Goal: Browse casually: Explore the website without a specific task or goal

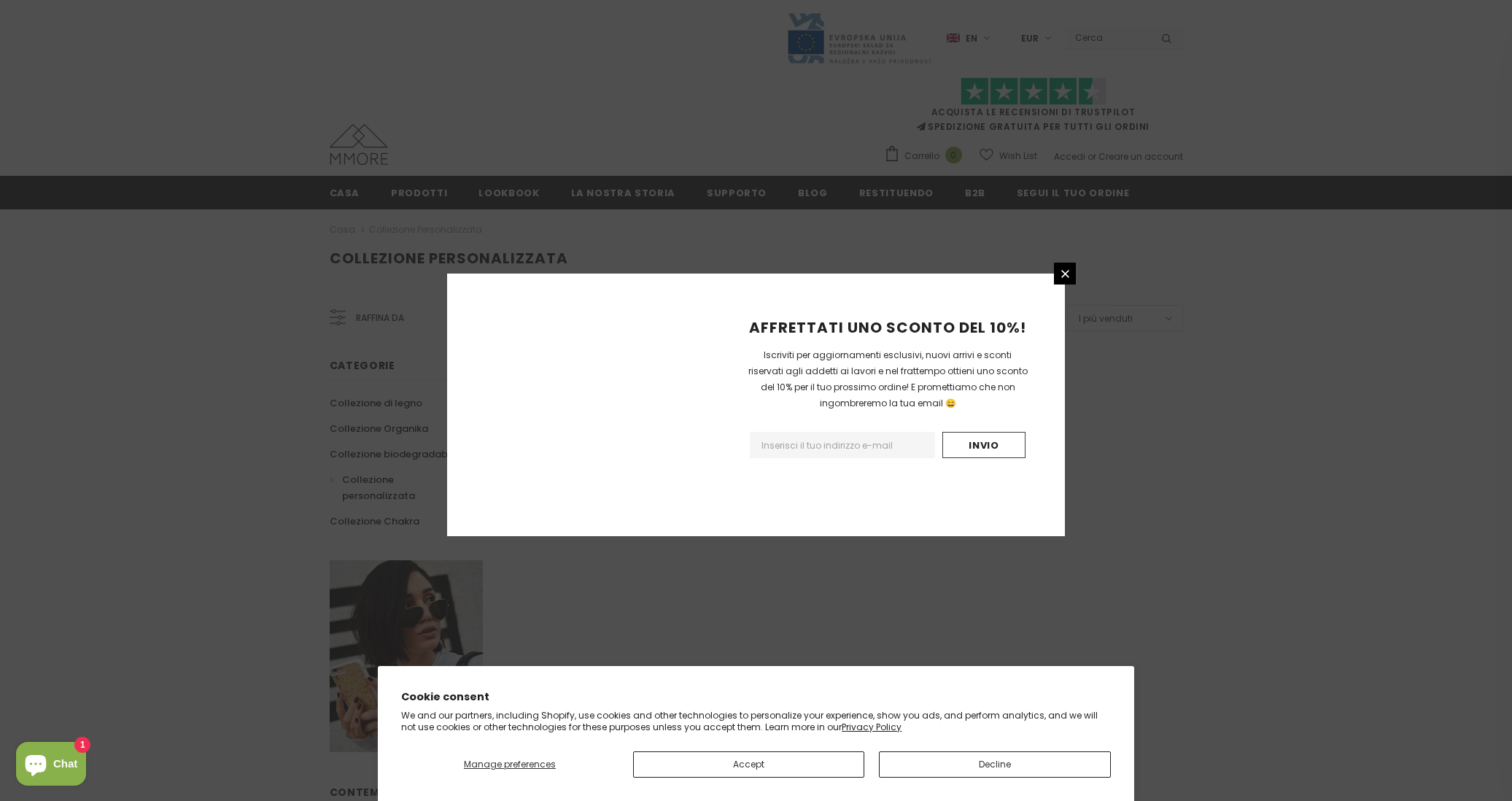
scroll to position [691, 0]
